Goal: Information Seeking & Learning: Learn about a topic

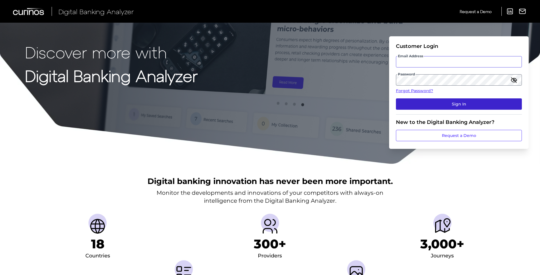
type input "[PERSON_NAME][EMAIL_ADDRESS][PERSON_NAME][DOMAIN_NAME]"
click at [453, 104] on button "Sign In" at bounding box center [459, 103] width 126 height 11
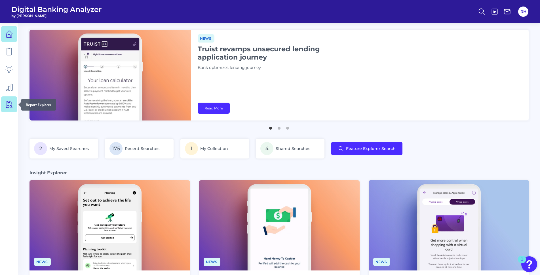
click at [3, 104] on link at bounding box center [9, 104] width 16 height 16
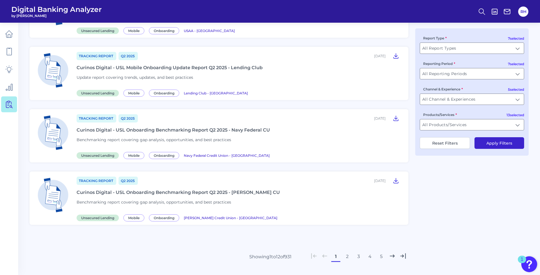
scroll to position [606, 0]
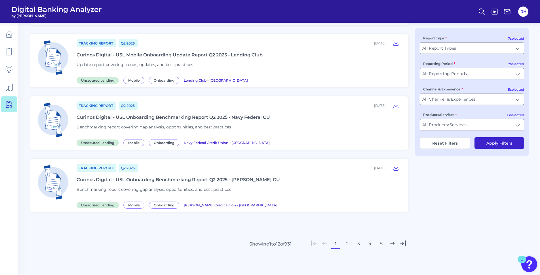
click at [380, 245] on button "5" at bounding box center [381, 243] width 9 height 9
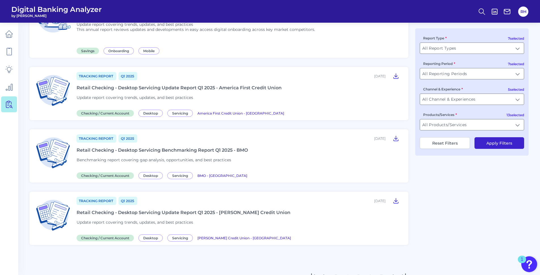
scroll to position [638, 0]
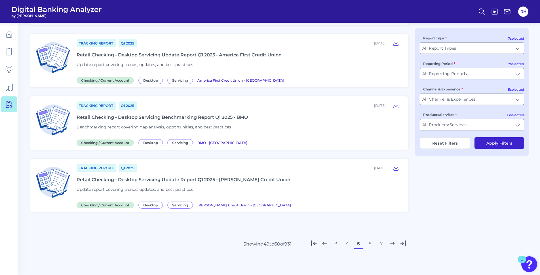
click at [381, 245] on button "7" at bounding box center [381, 243] width 9 height 9
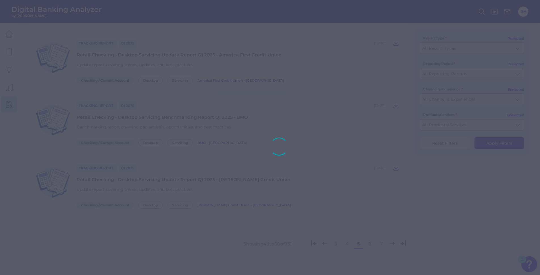
scroll to position [585, 0]
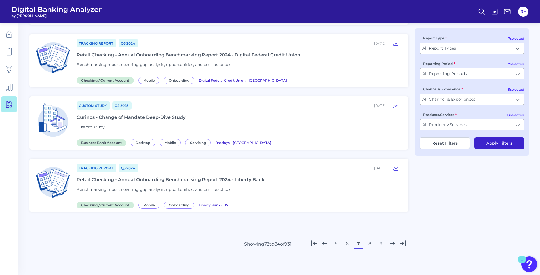
click at [381, 245] on button "9" at bounding box center [381, 243] width 9 height 9
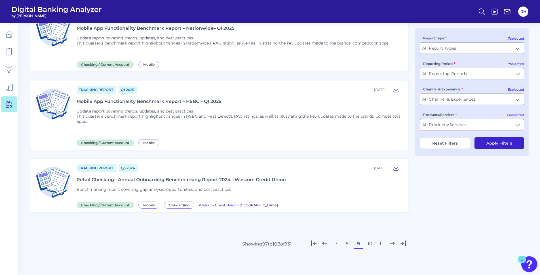
click at [381, 245] on button "11" at bounding box center [381, 243] width 9 height 9
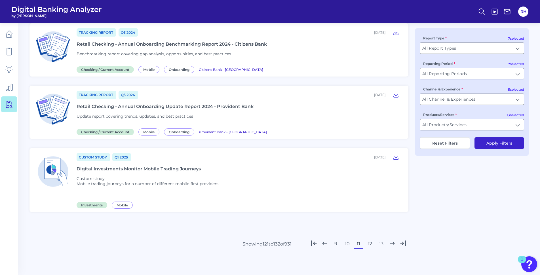
click at [381, 245] on button "13" at bounding box center [381, 243] width 9 height 9
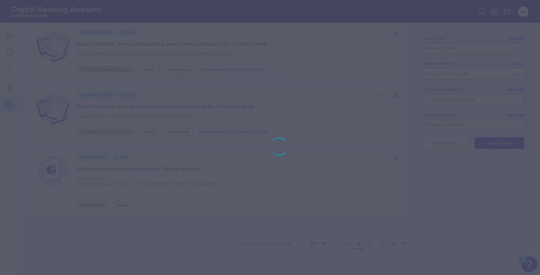
scroll to position [650, 0]
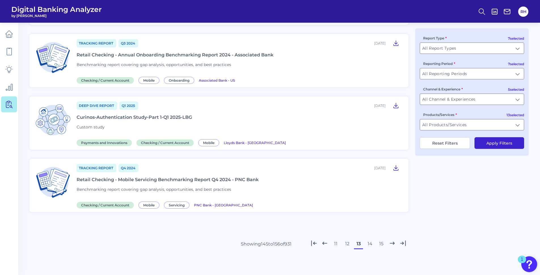
click at [381, 245] on button "15" at bounding box center [381, 243] width 9 height 9
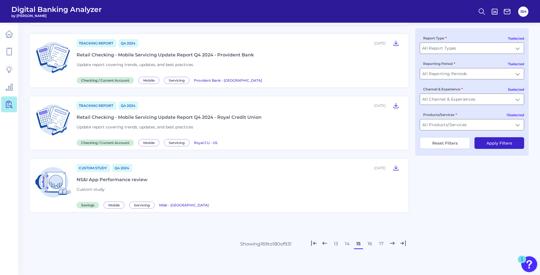
click at [381, 245] on button "17" at bounding box center [381, 243] width 9 height 9
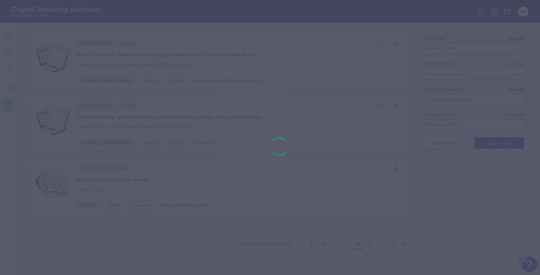
scroll to position [611, 0]
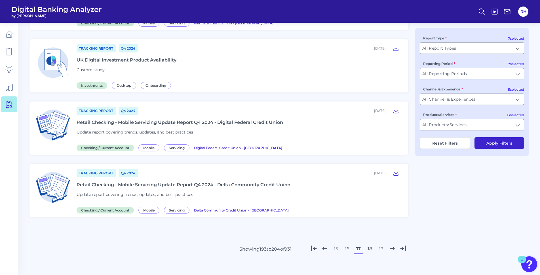
click at [381, 245] on button "19" at bounding box center [381, 248] width 9 height 9
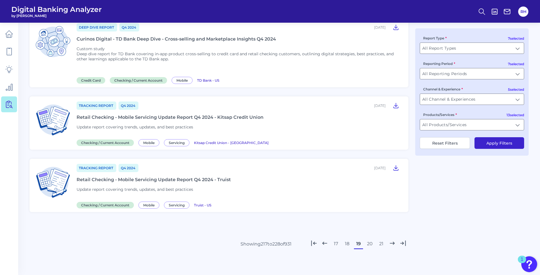
click at [381, 245] on button "21" at bounding box center [381, 243] width 9 height 9
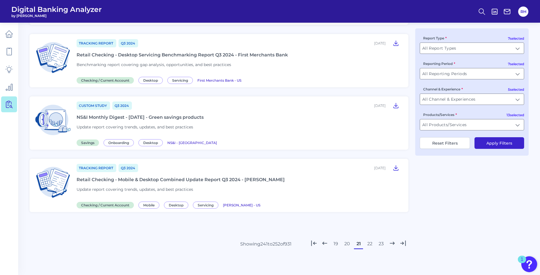
scroll to position [595, 0]
click at [381, 245] on button "23" at bounding box center [381, 243] width 9 height 9
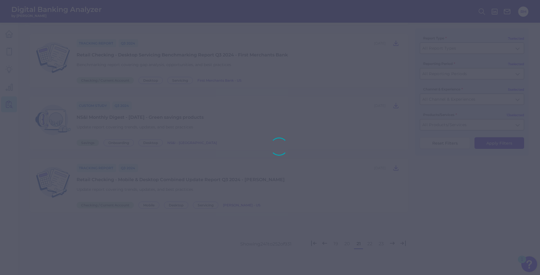
scroll to position [585, 0]
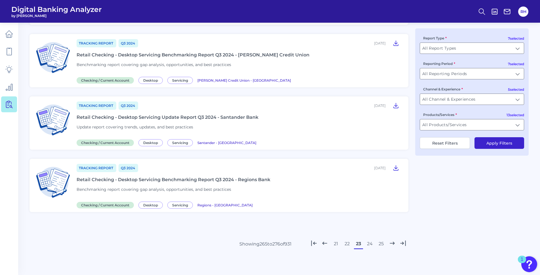
click at [381, 245] on button "25" at bounding box center [381, 243] width 9 height 9
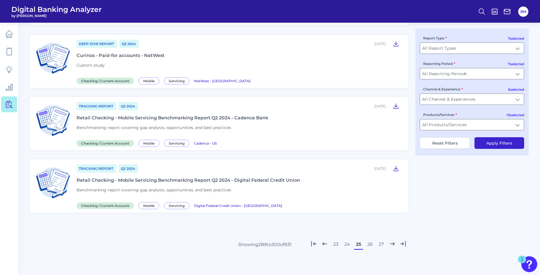
scroll to position [600, 0]
click at [368, 246] on button "26" at bounding box center [369, 243] width 9 height 9
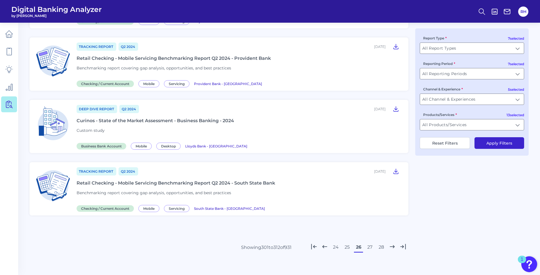
scroll to position [585, 0]
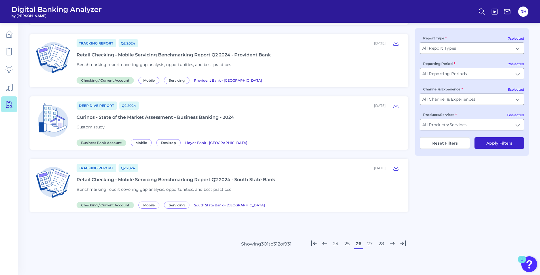
click at [370, 245] on button "27" at bounding box center [369, 243] width 9 height 9
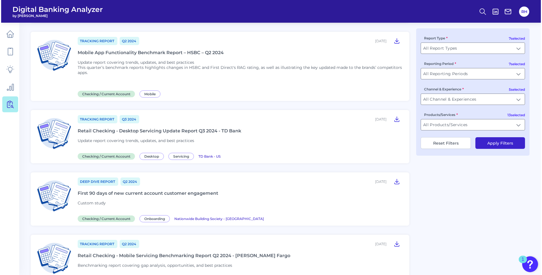
scroll to position [227, 0]
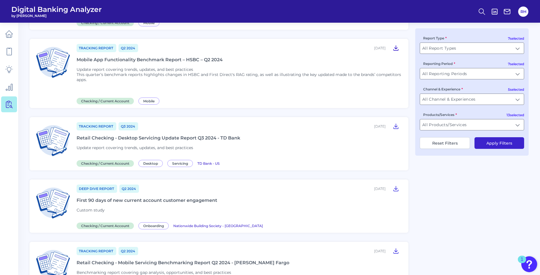
click at [396, 49] on icon at bounding box center [396, 48] width 5 height 5
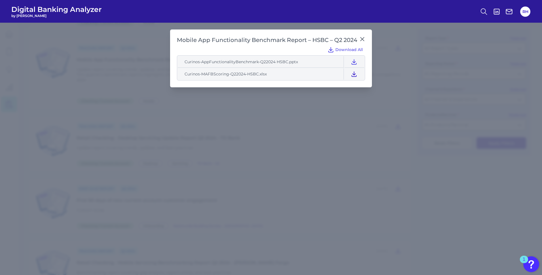
click at [355, 74] on icon at bounding box center [354, 74] width 7 height 7
click at [356, 60] on icon at bounding box center [354, 61] width 7 height 7
